Goal: Task Accomplishment & Management: Use online tool/utility

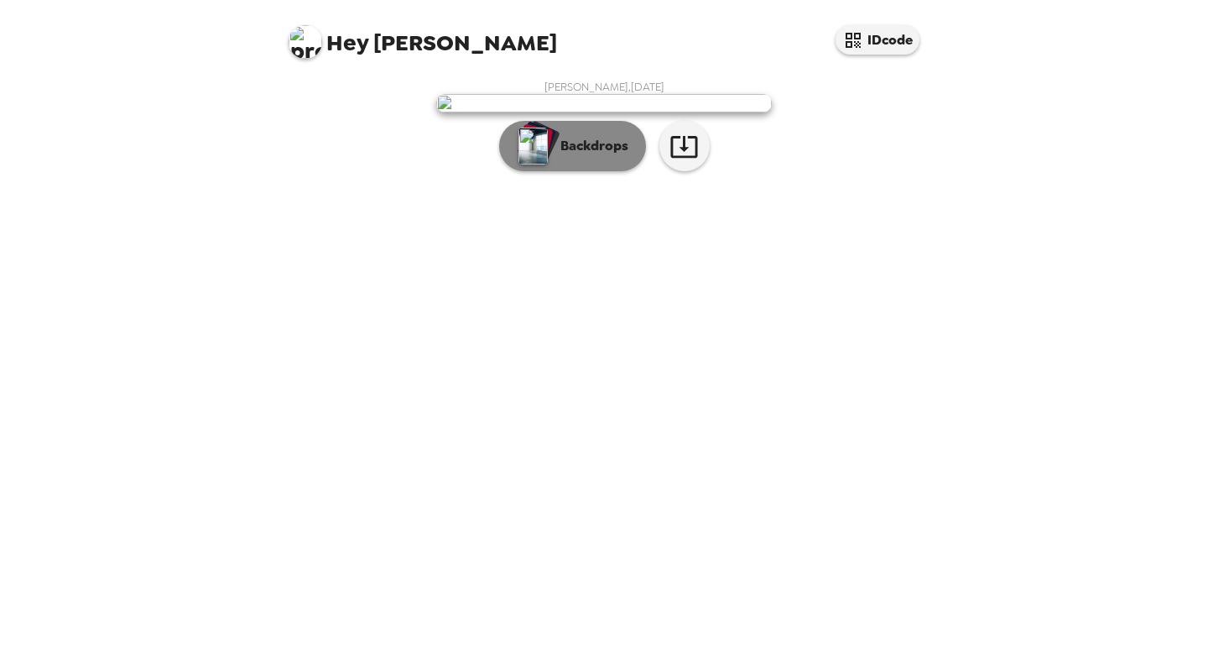
click at [596, 156] on p "Backdrops" at bounding box center [590, 146] width 76 height 20
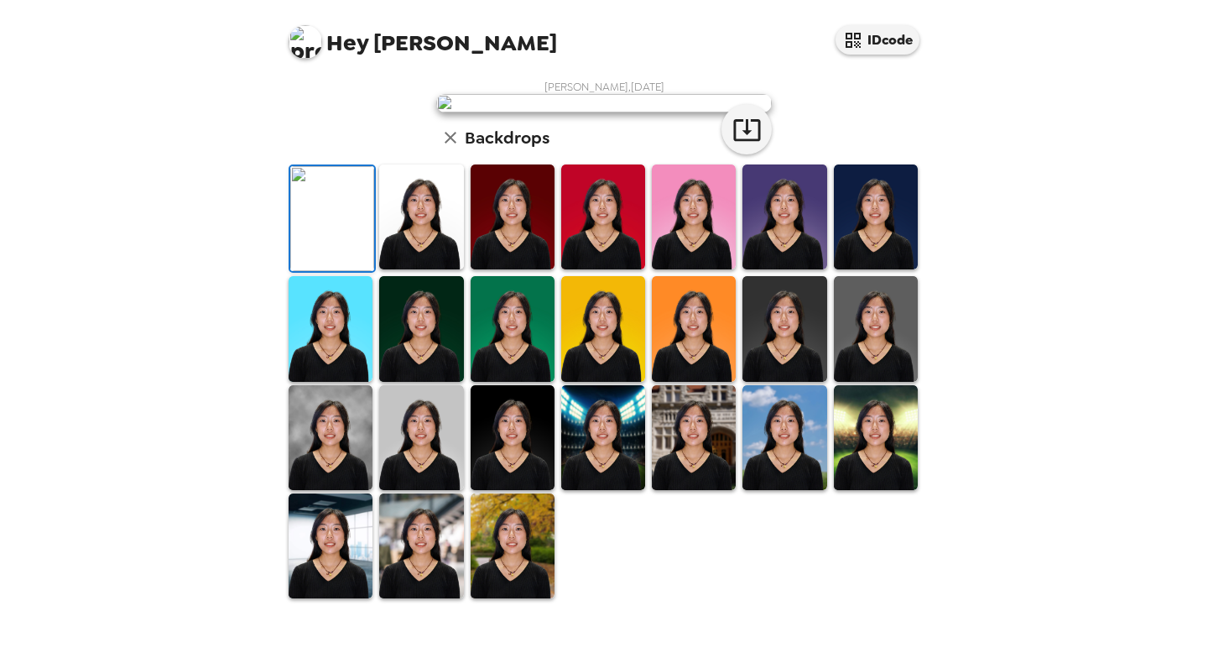
scroll to position [179, 0]
click at [436, 269] on img at bounding box center [421, 216] width 84 height 105
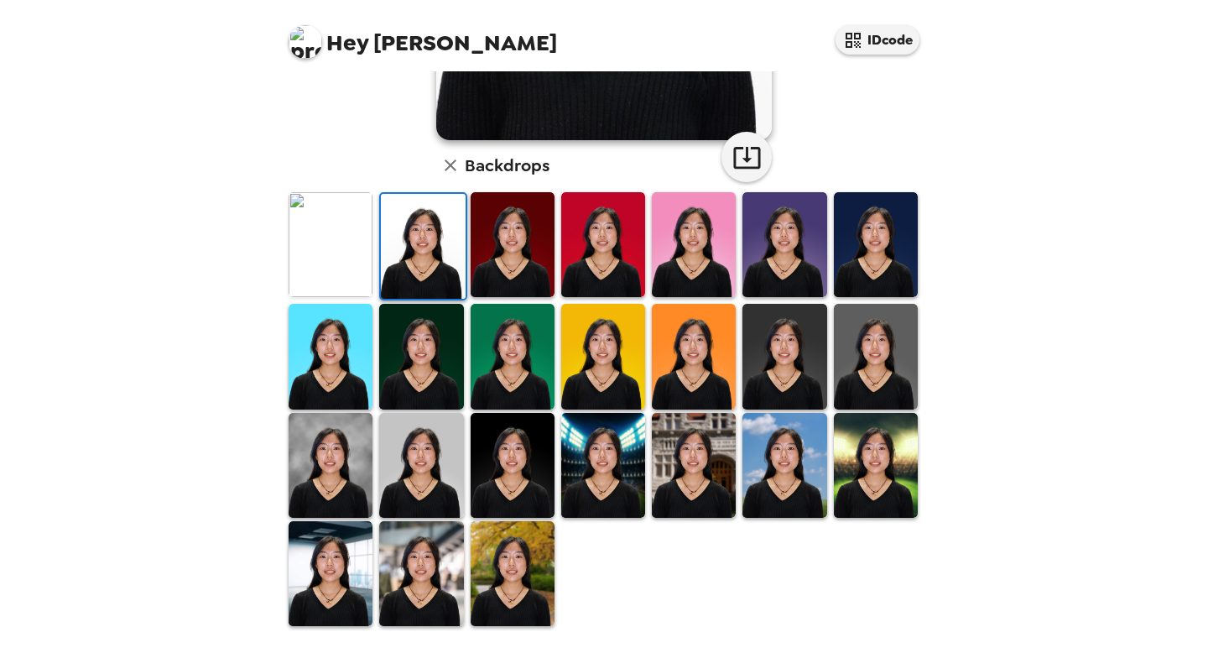
scroll to position [0, 0]
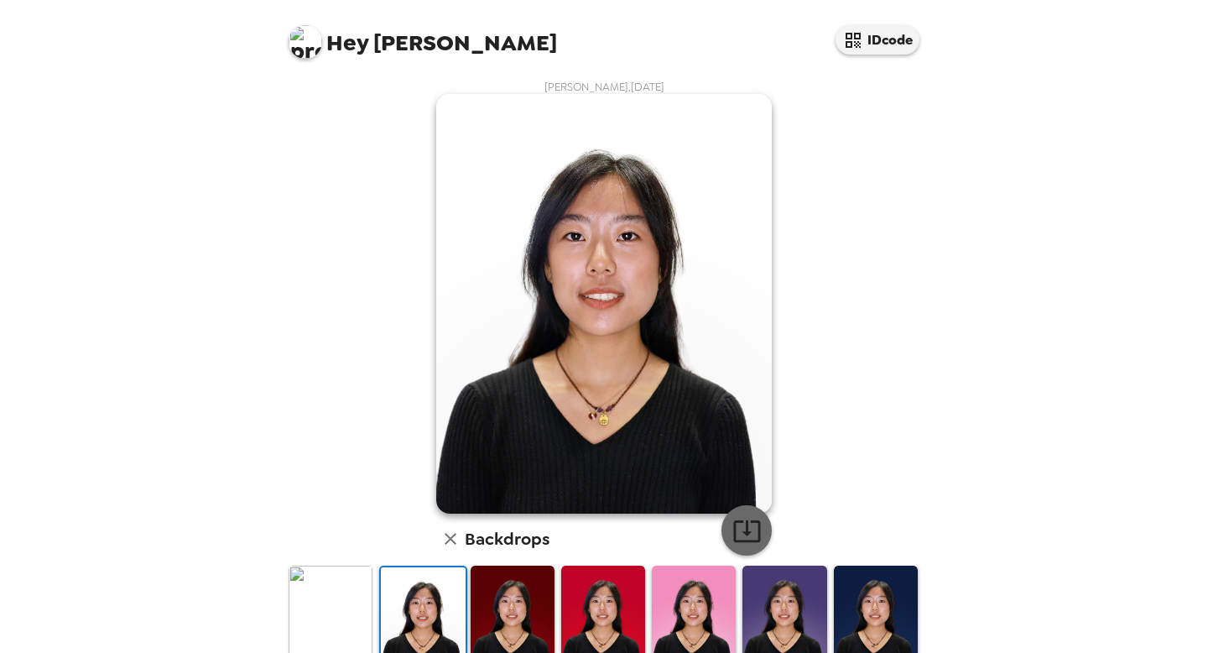
click at [743, 515] on button "button" at bounding box center [747, 530] width 50 height 50
